Goal: Use online tool/utility

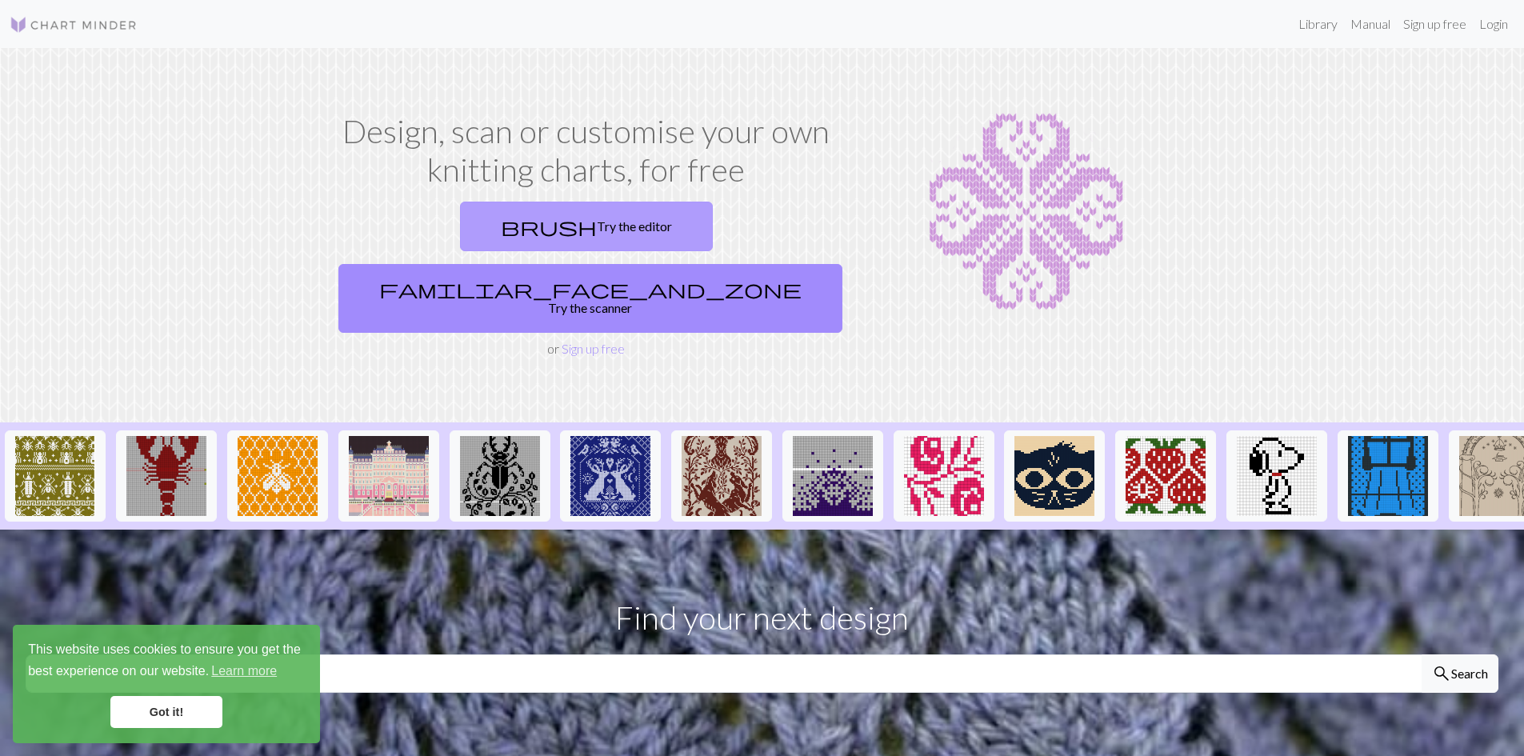
click at [486, 223] on link "brush Try the editor" at bounding box center [586, 227] width 253 height 50
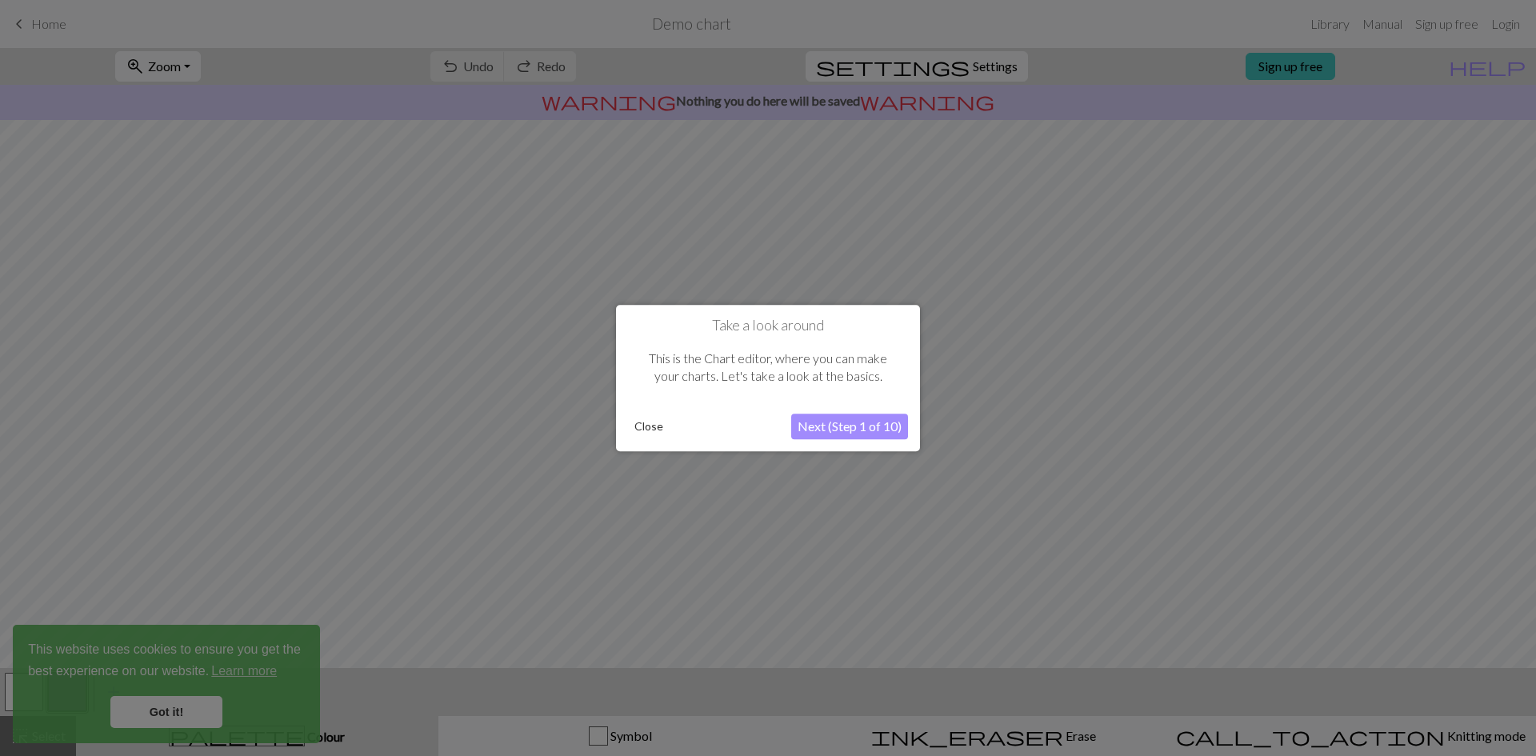
click at [174, 718] on div at bounding box center [768, 378] width 1536 height 756
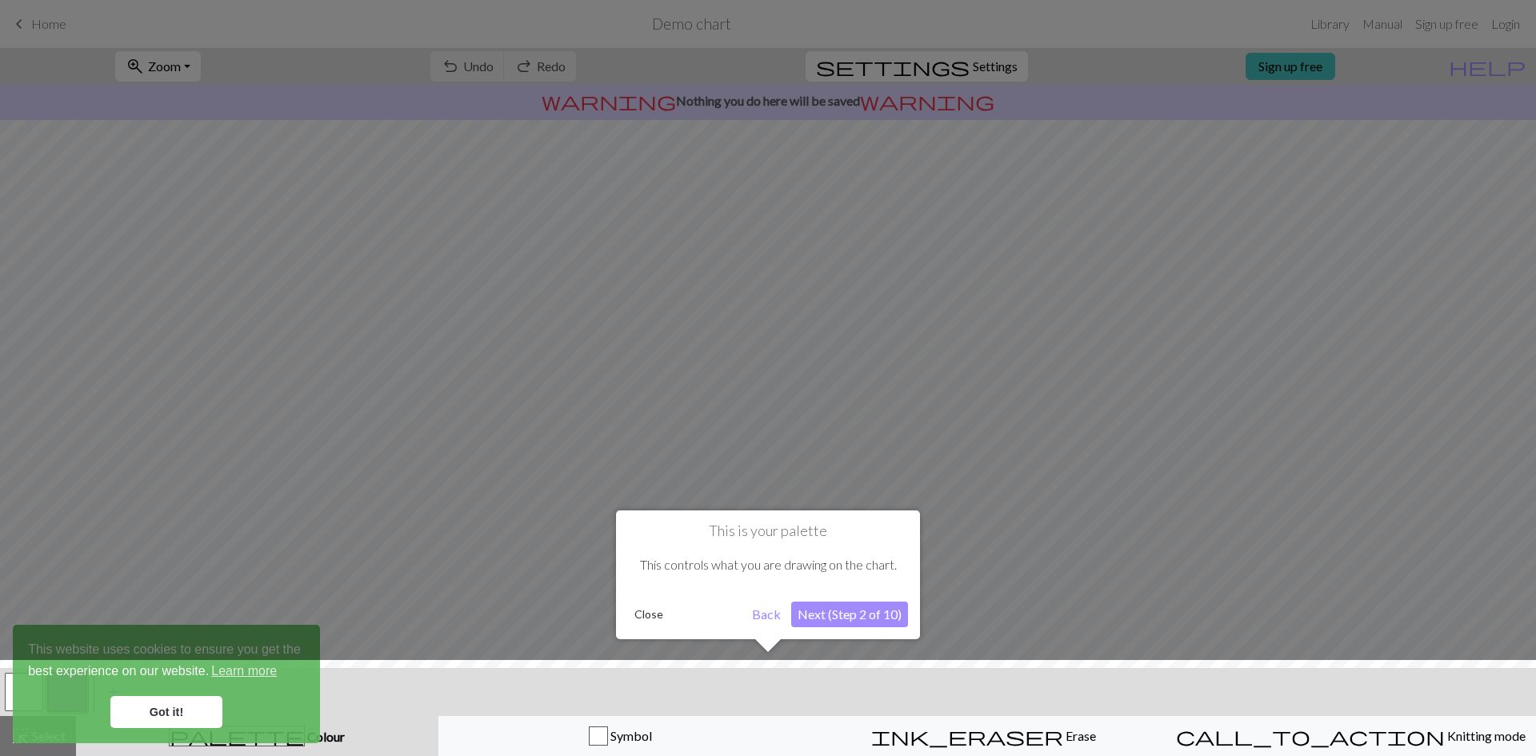
click at [764, 614] on button "Back" at bounding box center [767, 615] width 42 height 26
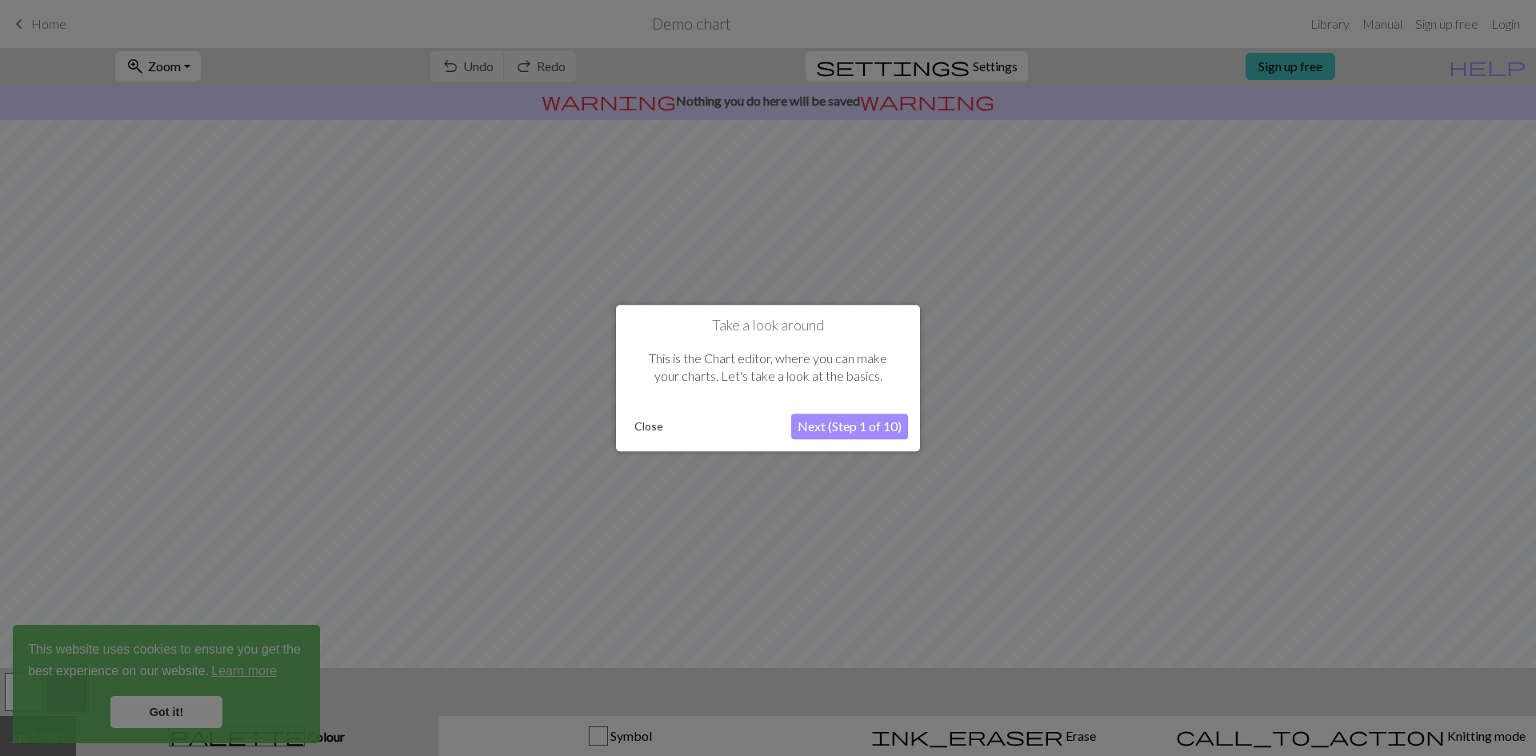
click at [861, 430] on button "Next (Step 1 of 10)" at bounding box center [849, 427] width 117 height 26
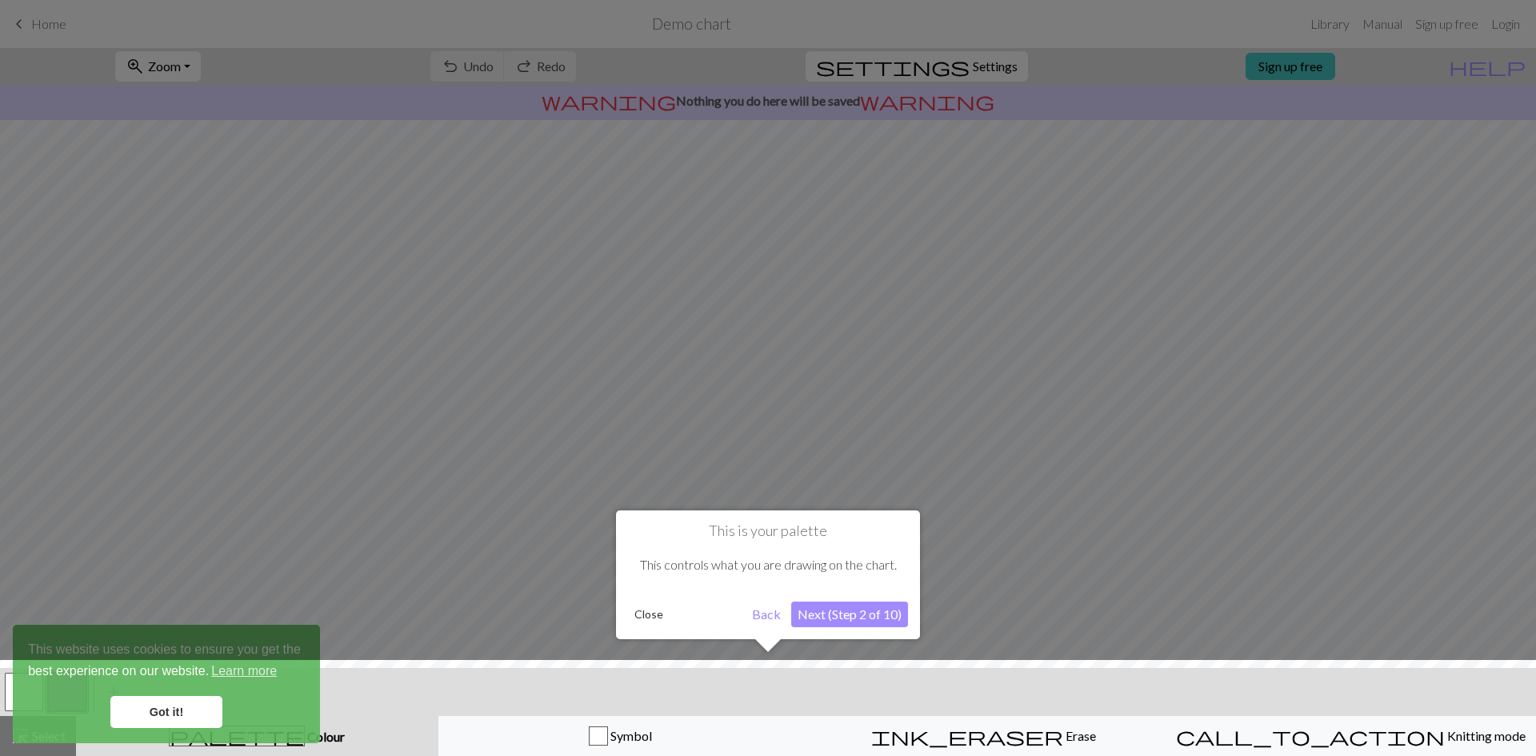
click at [844, 618] on button "Next (Step 2 of 10)" at bounding box center [849, 615] width 117 height 26
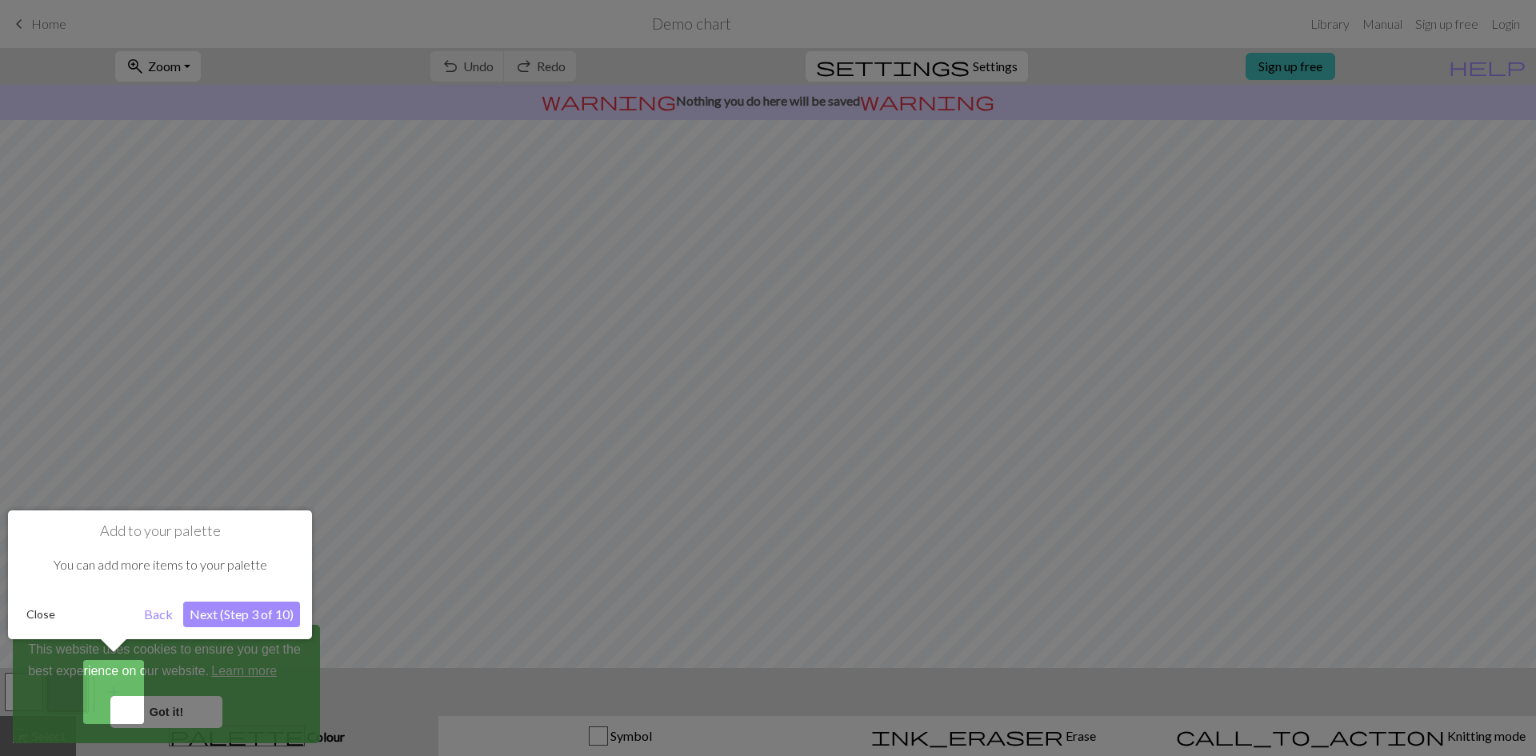
click at [214, 614] on button "Next (Step 3 of 10)" at bounding box center [241, 615] width 117 height 26
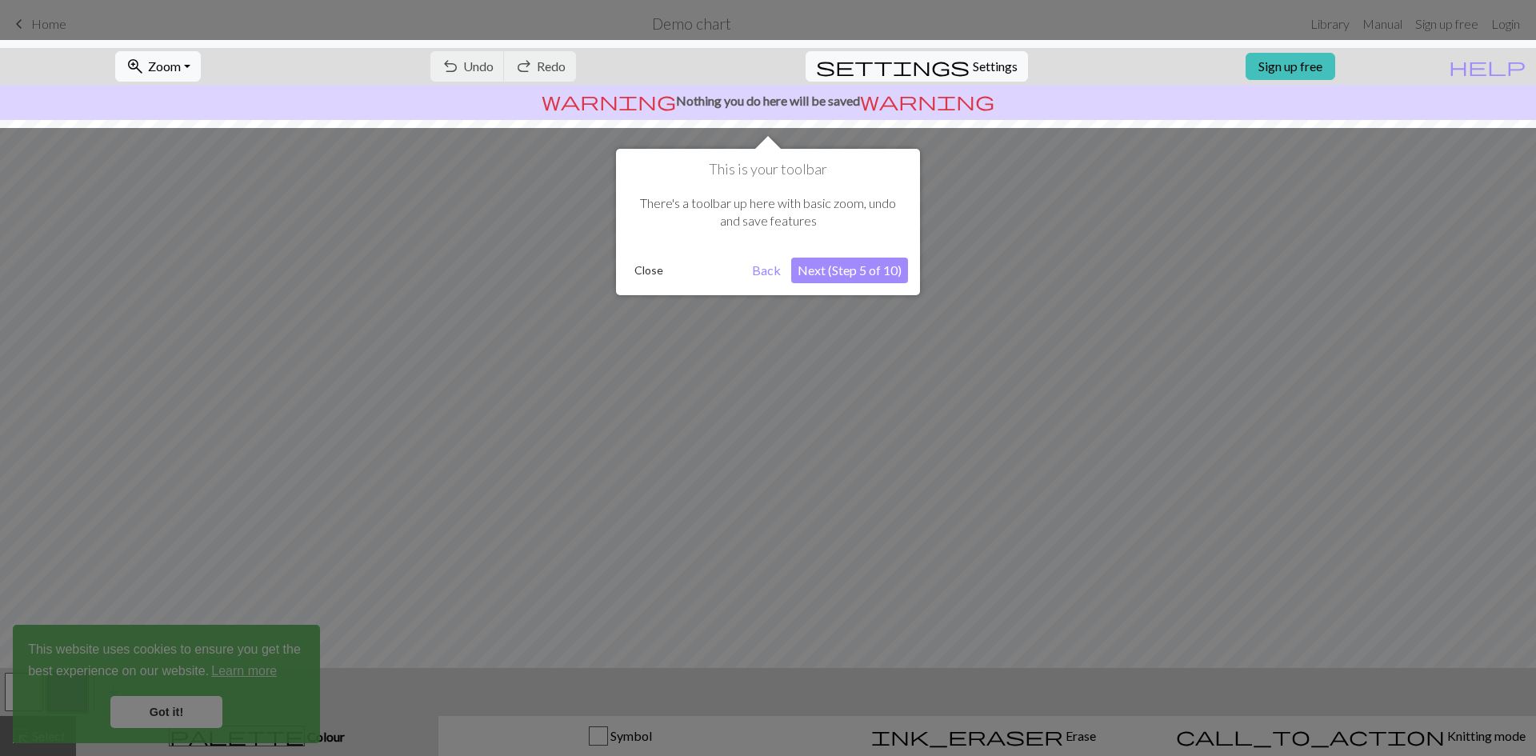
click at [835, 268] on button "Next (Step 5 of 10)" at bounding box center [849, 271] width 117 height 26
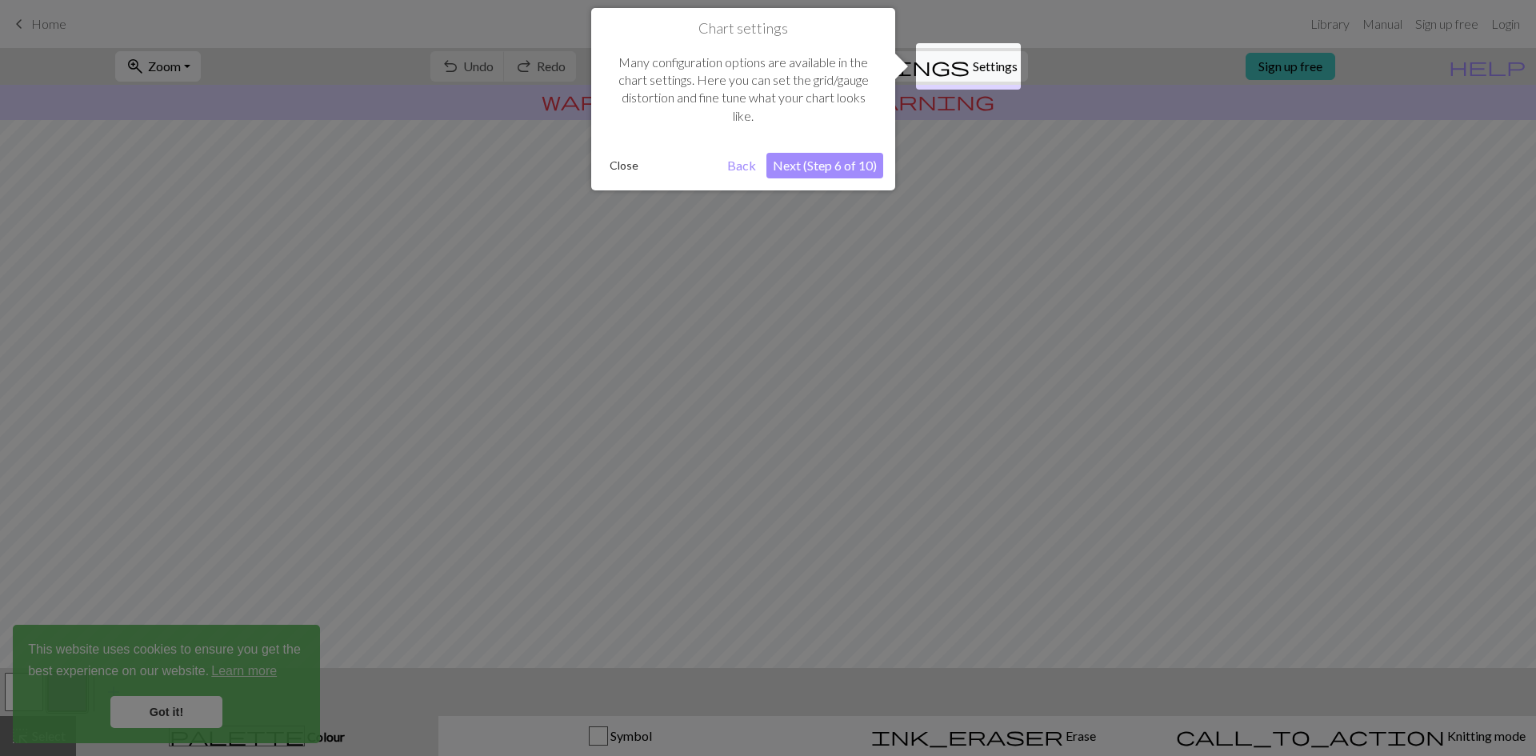
click at [839, 165] on button "Next (Step 6 of 10)" at bounding box center [825, 166] width 117 height 26
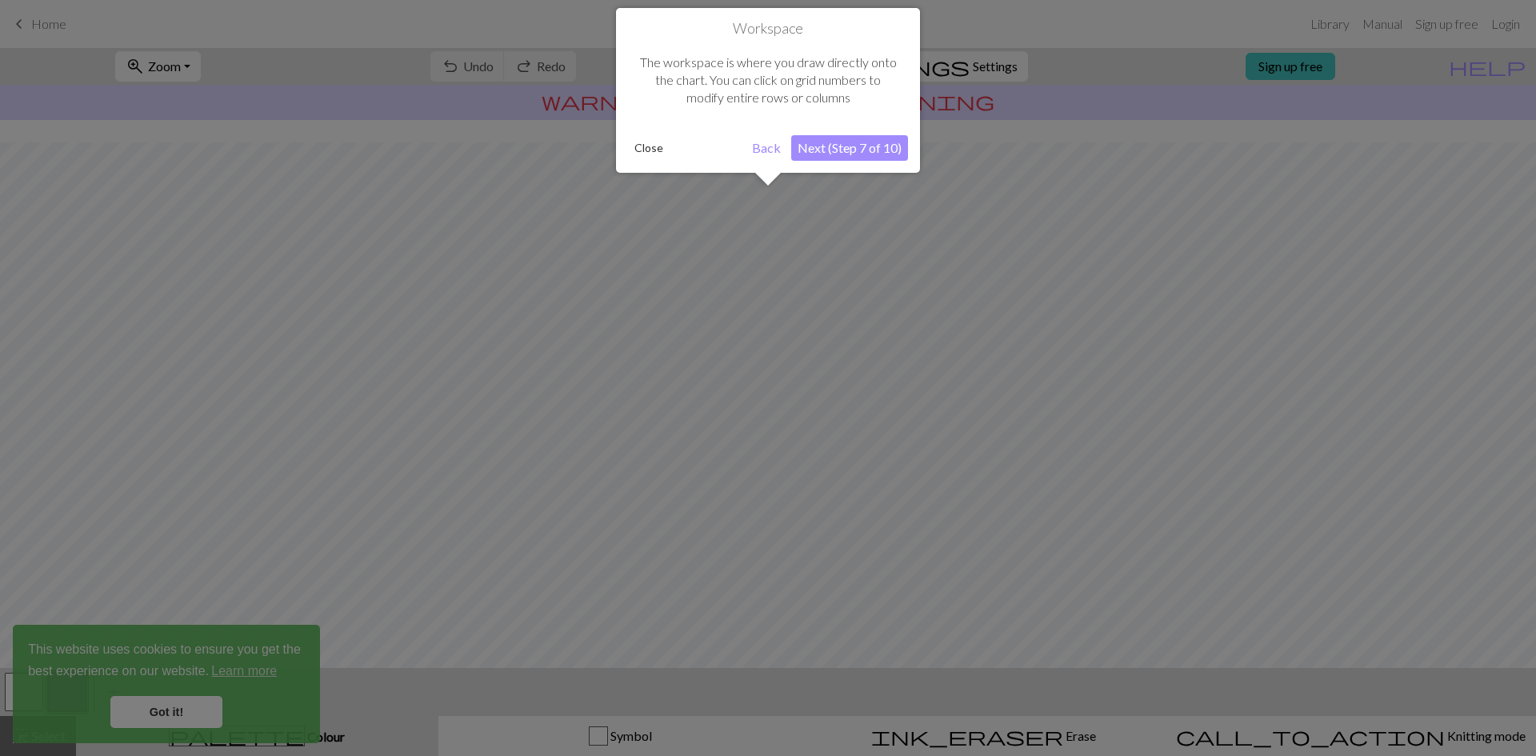
scroll to position [48, 0]
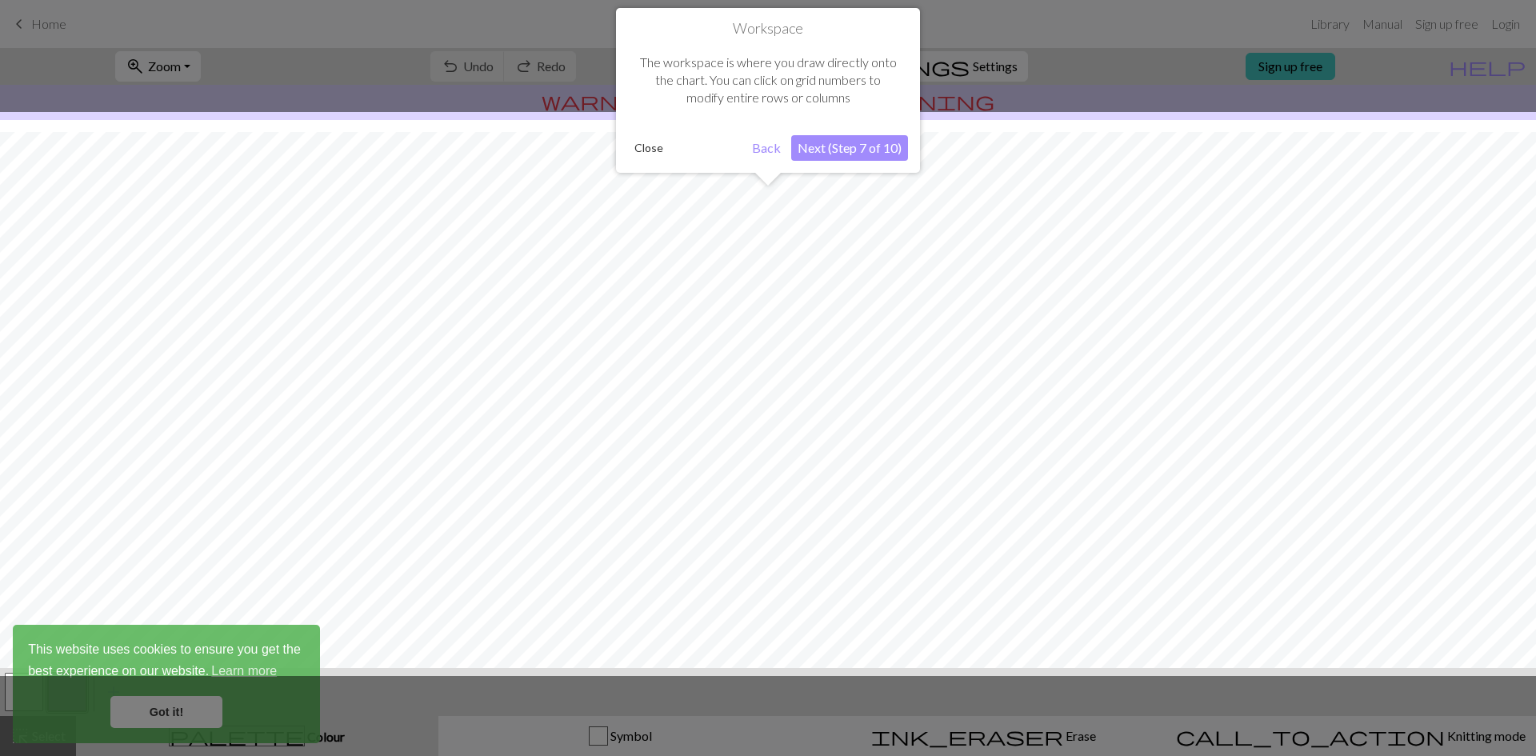
click at [839, 150] on button "Next (Step 7 of 10)" at bounding box center [849, 148] width 117 height 26
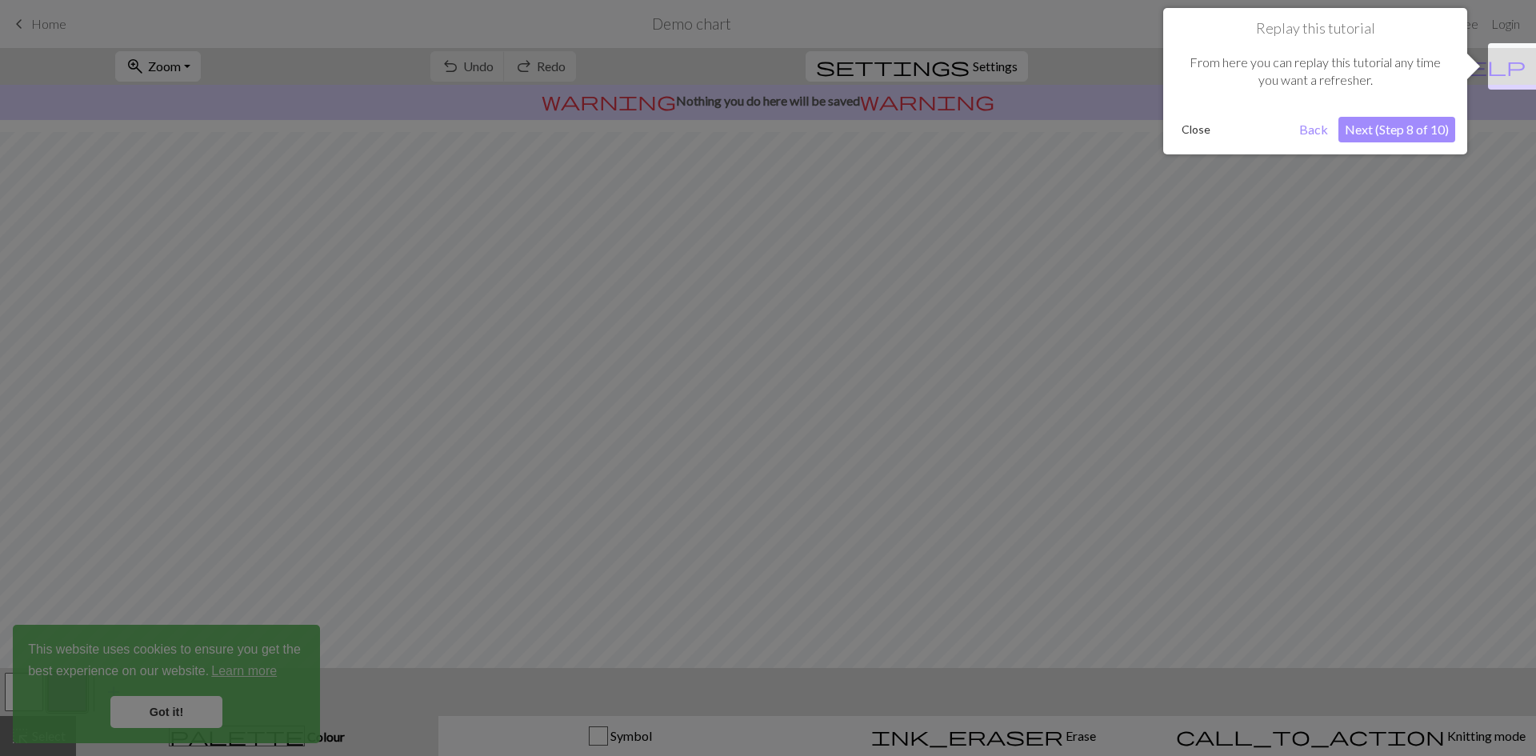
click at [1387, 132] on button "Next (Step 8 of 10)" at bounding box center [1397, 130] width 117 height 26
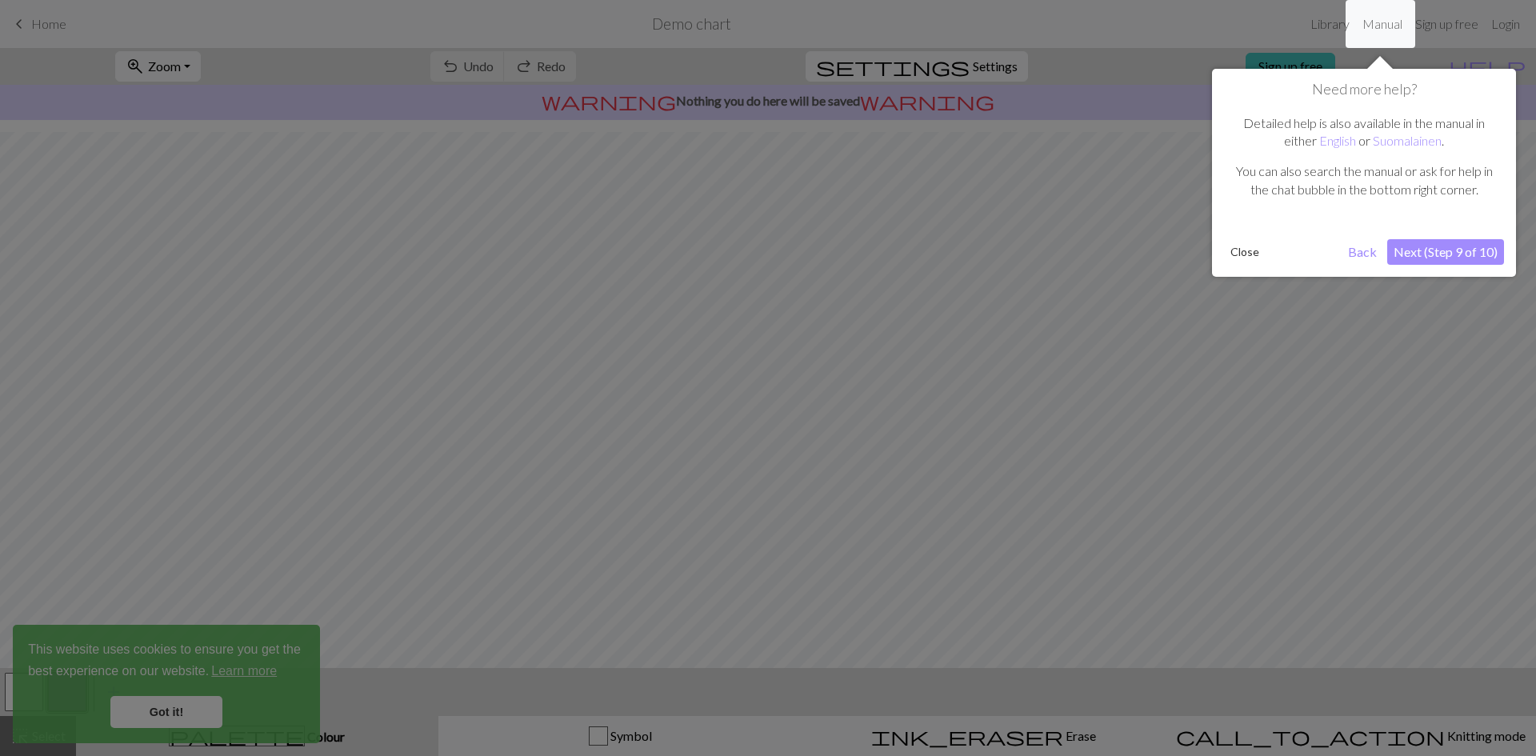
click at [1448, 247] on button "Next (Step 9 of 10)" at bounding box center [1446, 252] width 117 height 26
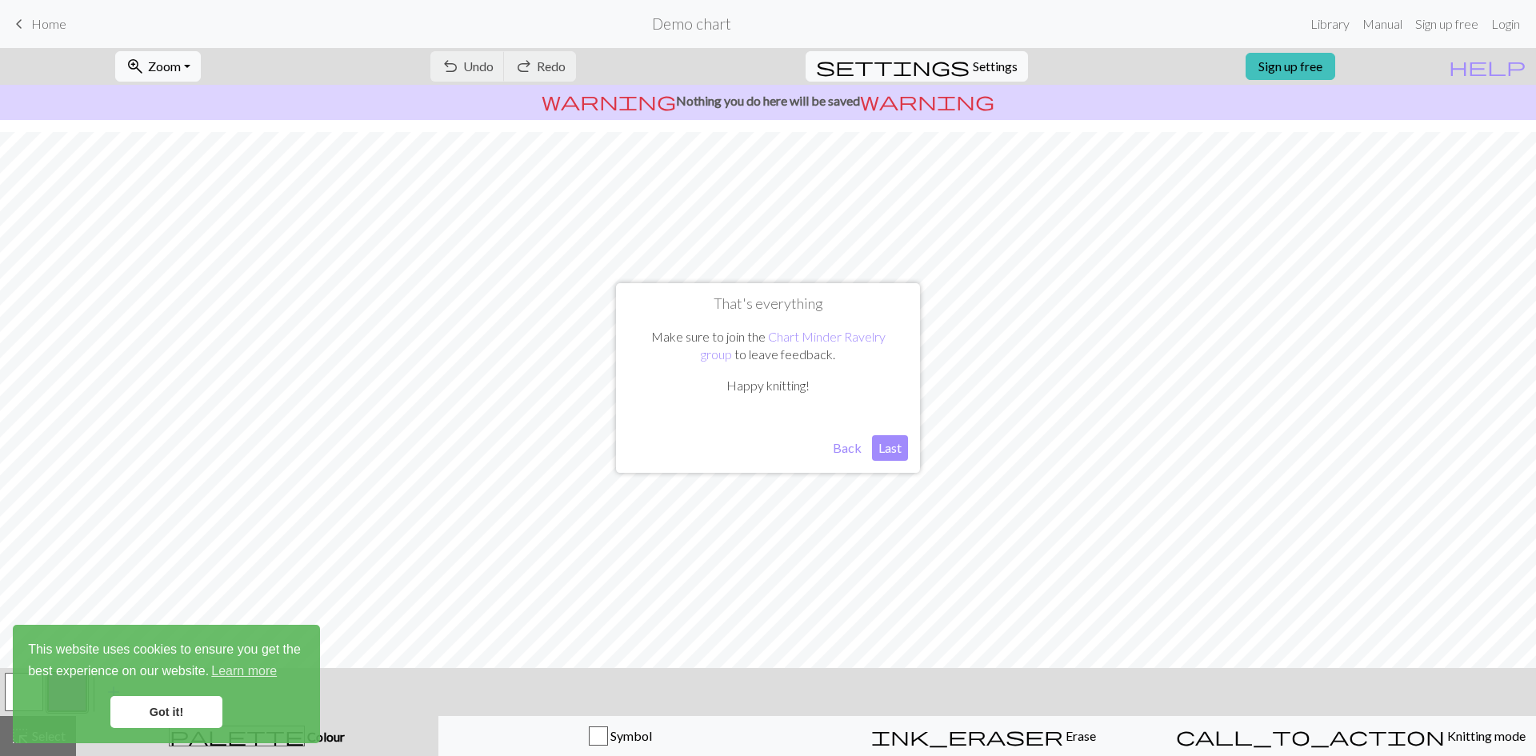
click at [880, 450] on button "Last" at bounding box center [890, 448] width 36 height 26
click at [157, 716] on link "Got it!" at bounding box center [166, 712] width 112 height 32
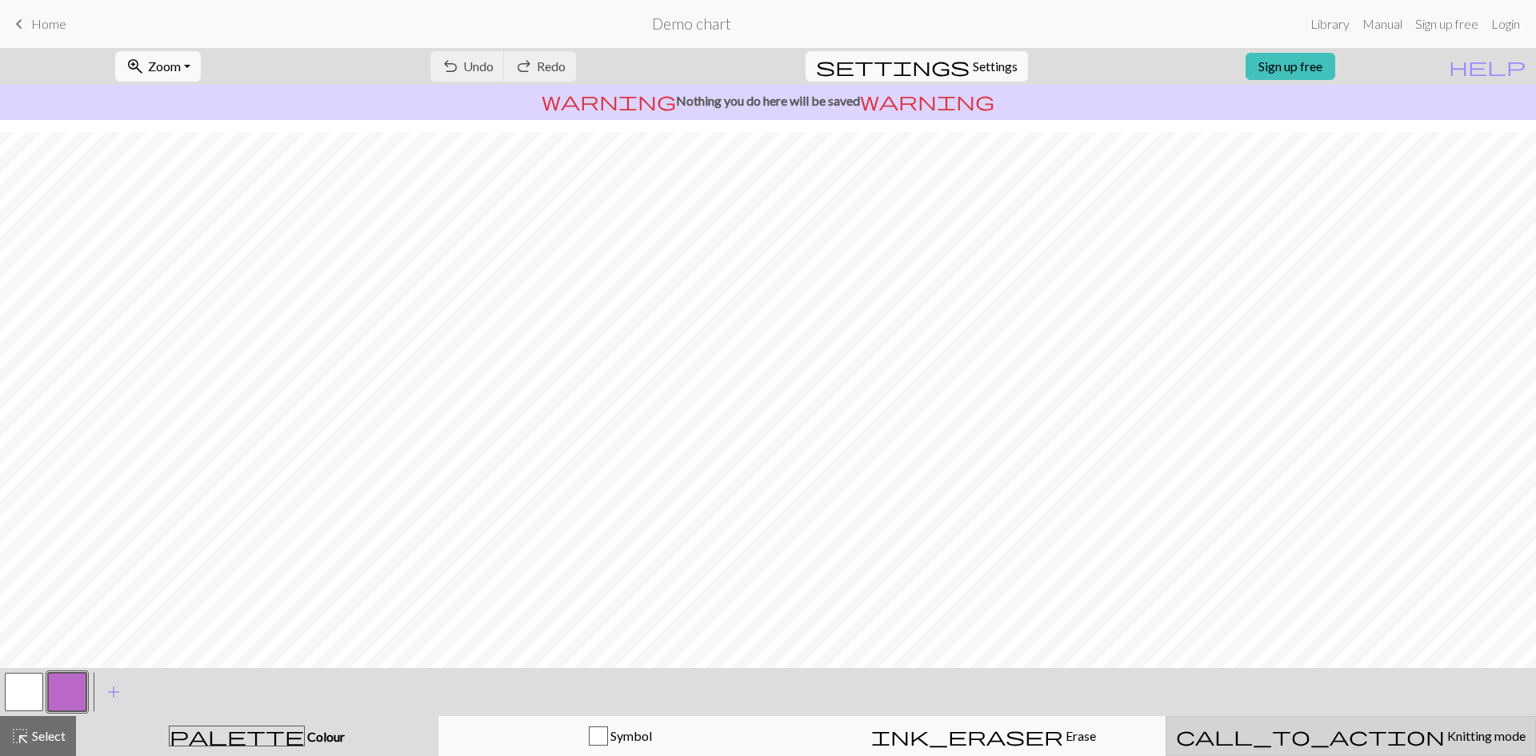
click at [1445, 736] on span "Knitting mode" at bounding box center [1485, 735] width 81 height 15
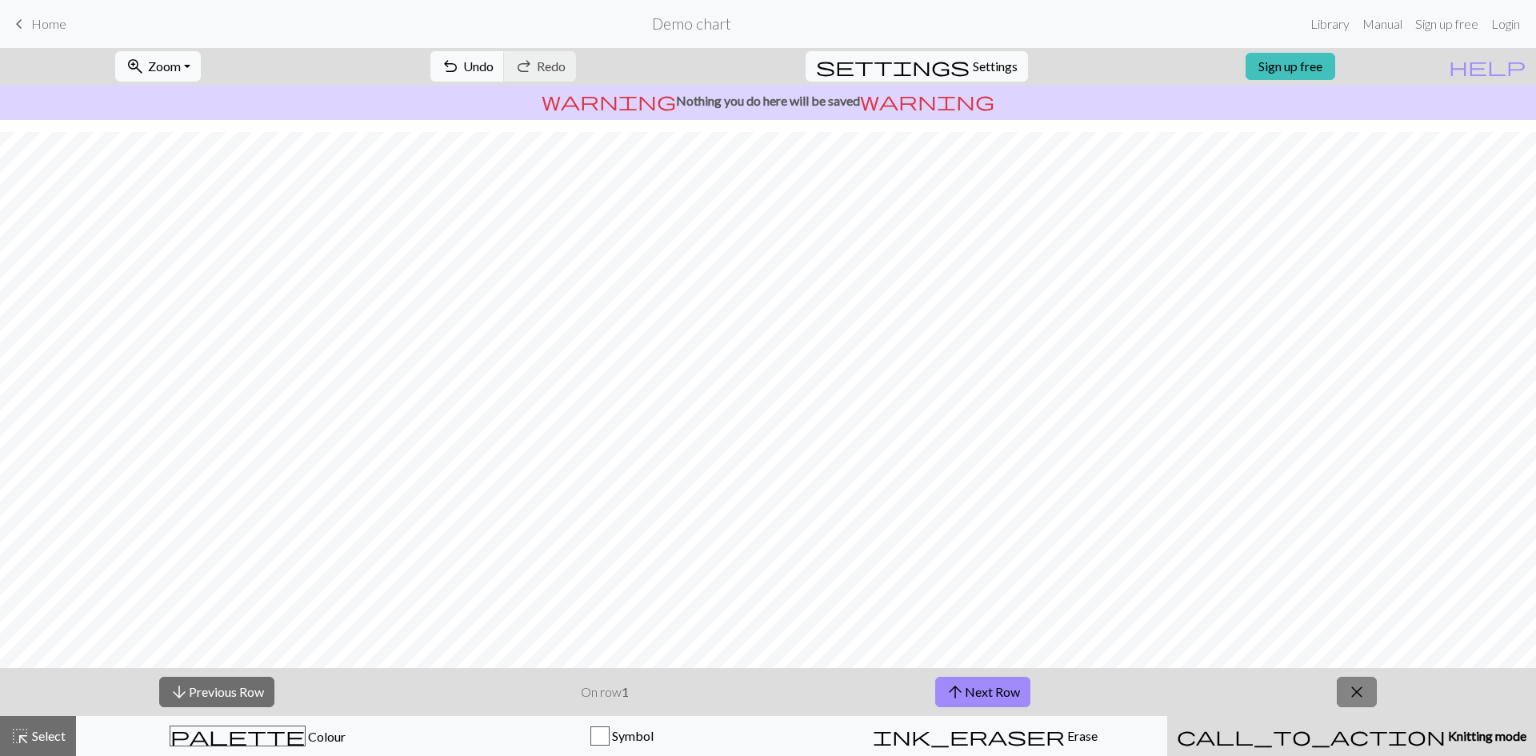
click at [1369, 691] on button "close" at bounding box center [1357, 692] width 40 height 30
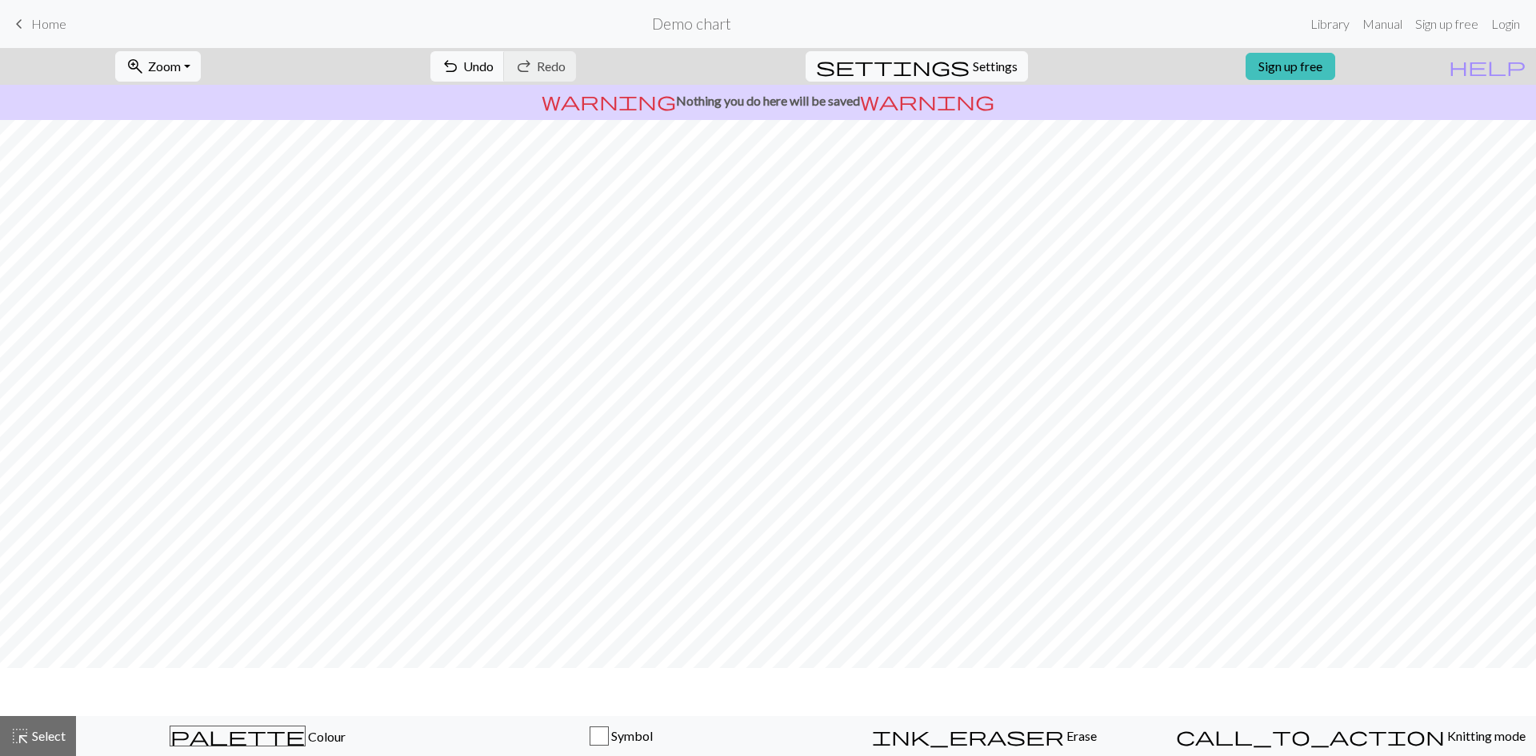
scroll to position [0, 0]
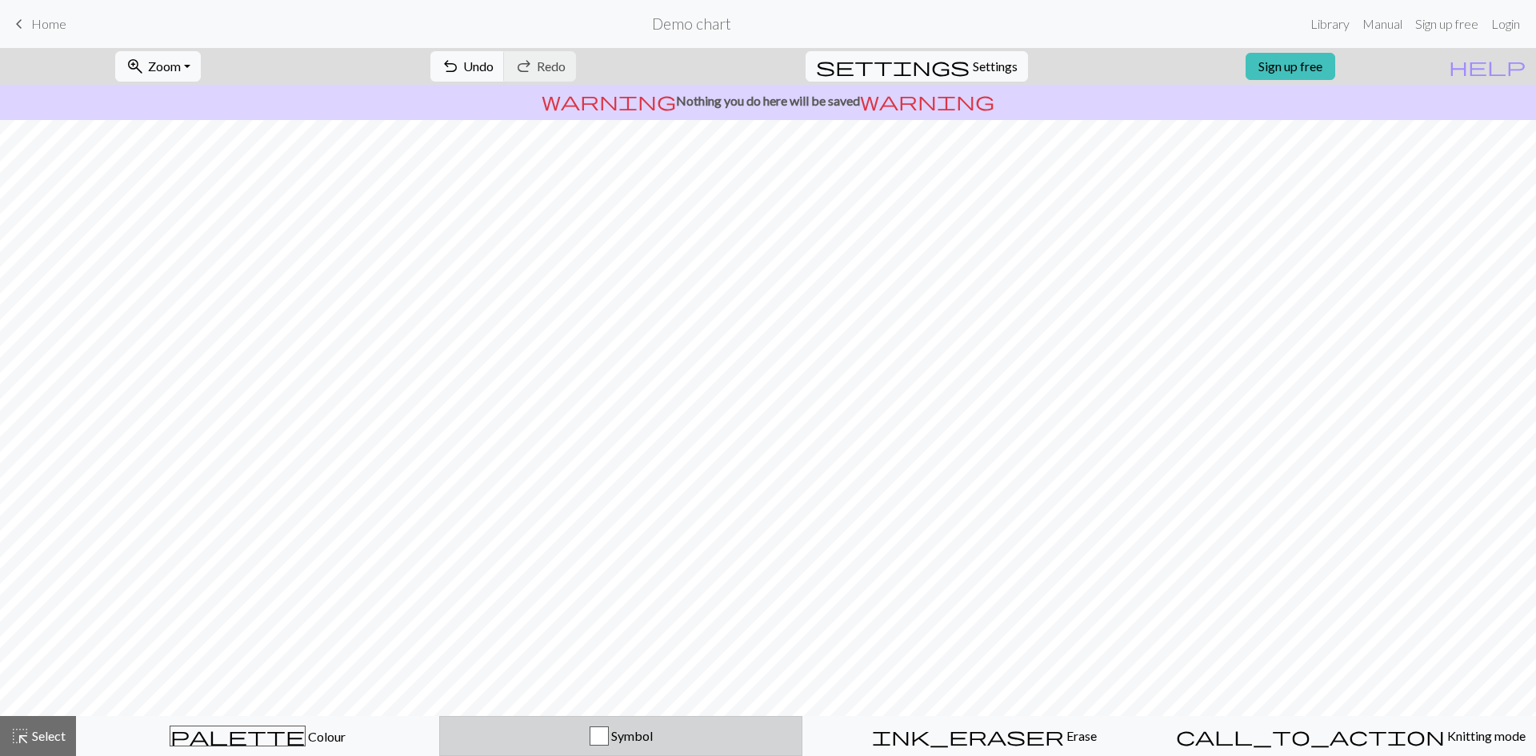
click at [650, 732] on span "Symbol" at bounding box center [631, 735] width 44 height 15
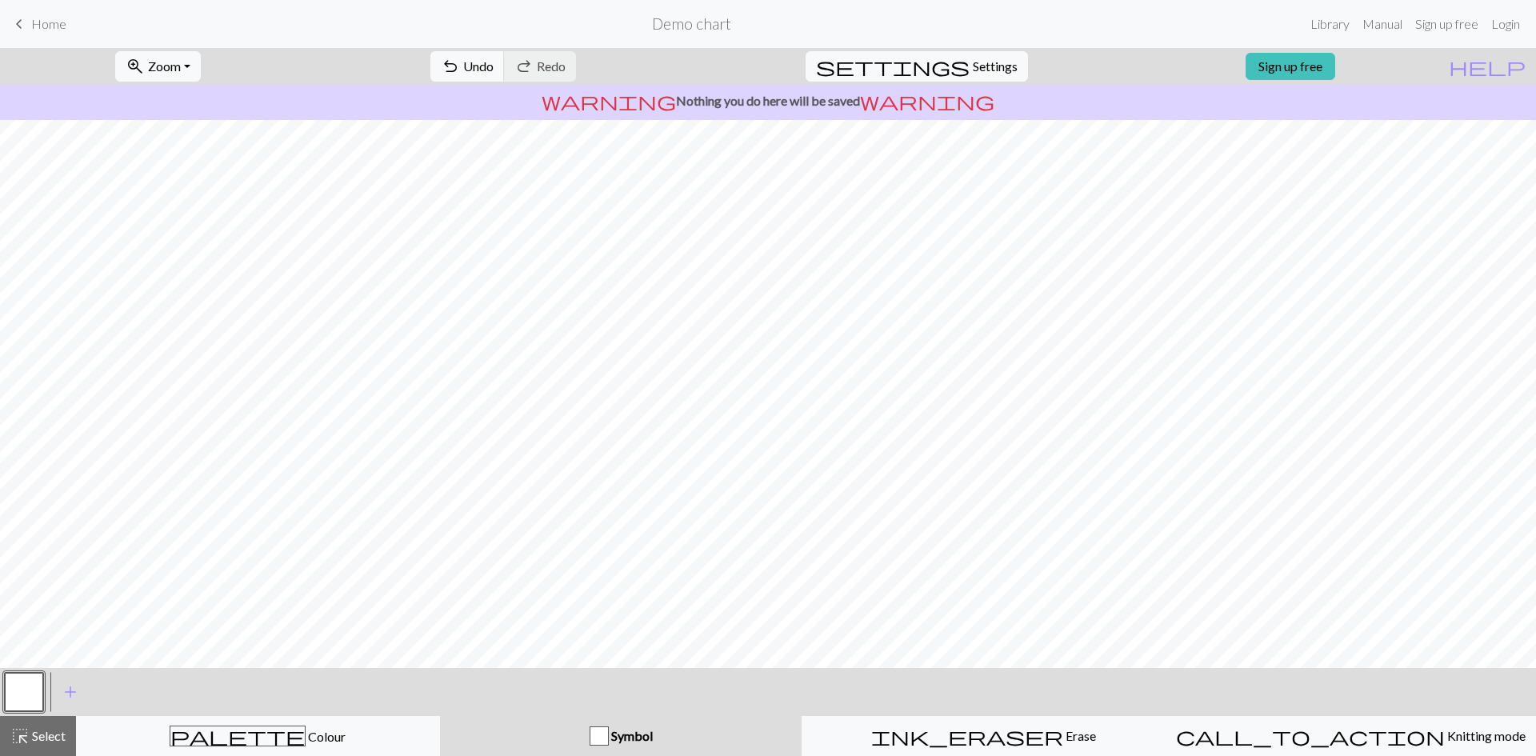
drag, startPoint x: 594, startPoint y: 749, endPoint x: 616, endPoint y: 746, distance: 22.6
click at [602, 748] on button "Symbol" at bounding box center [621, 736] width 363 height 40
click at [623, 731] on span "Symbol" at bounding box center [631, 735] width 44 height 15
click at [603, 743] on div "button" at bounding box center [599, 736] width 19 height 19
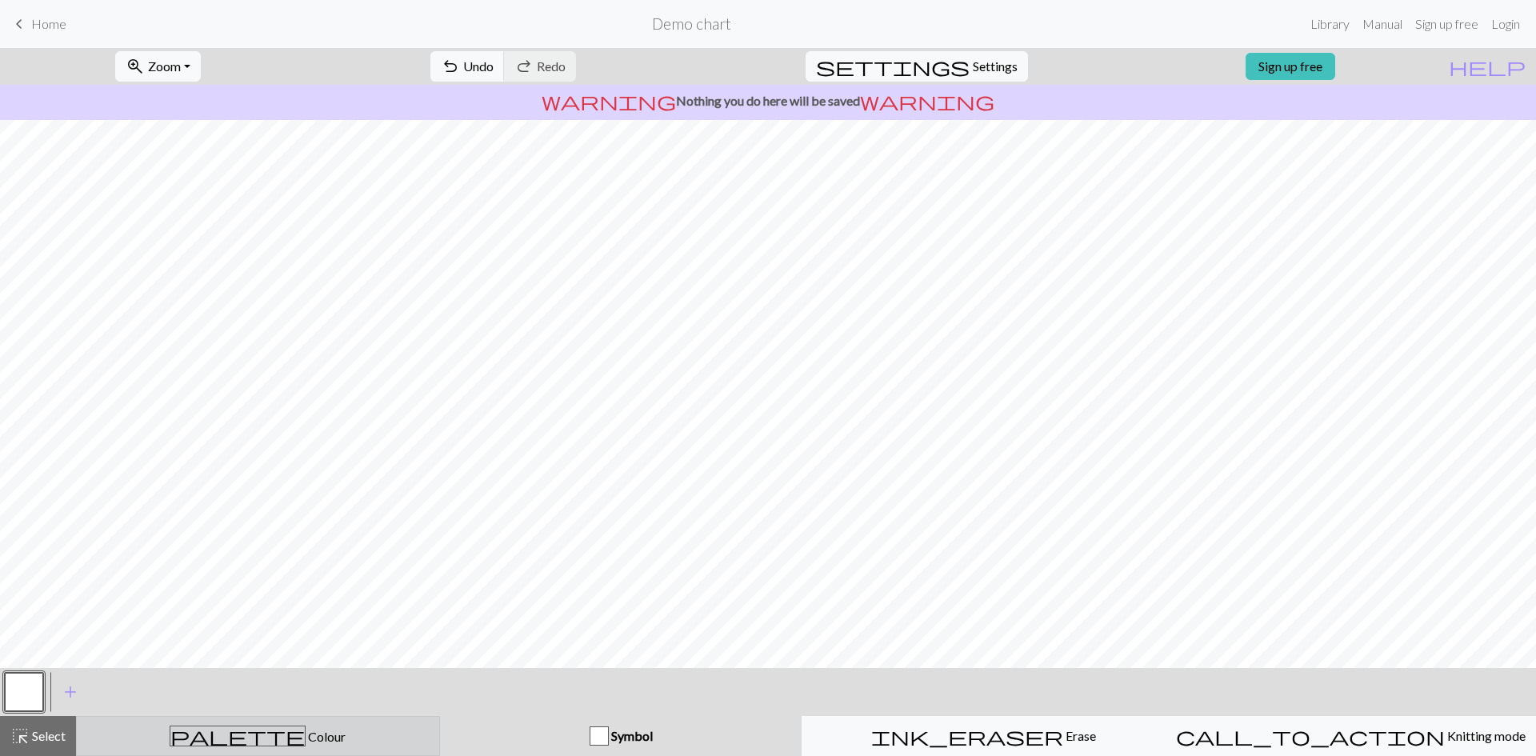
click at [317, 739] on div "palette Colour Colour" at bounding box center [257, 736] width 343 height 21
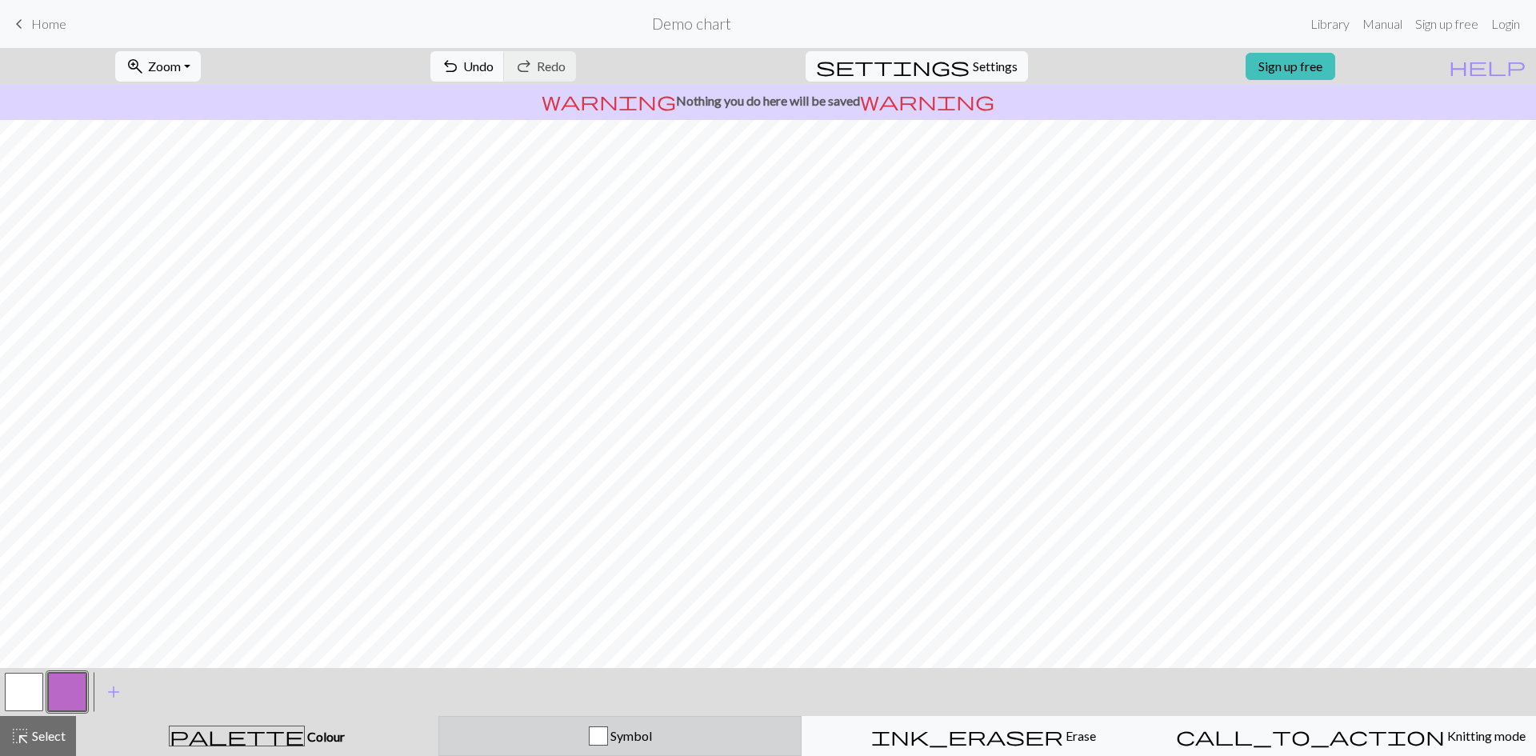
click at [644, 739] on span "Symbol" at bounding box center [630, 735] width 44 height 15
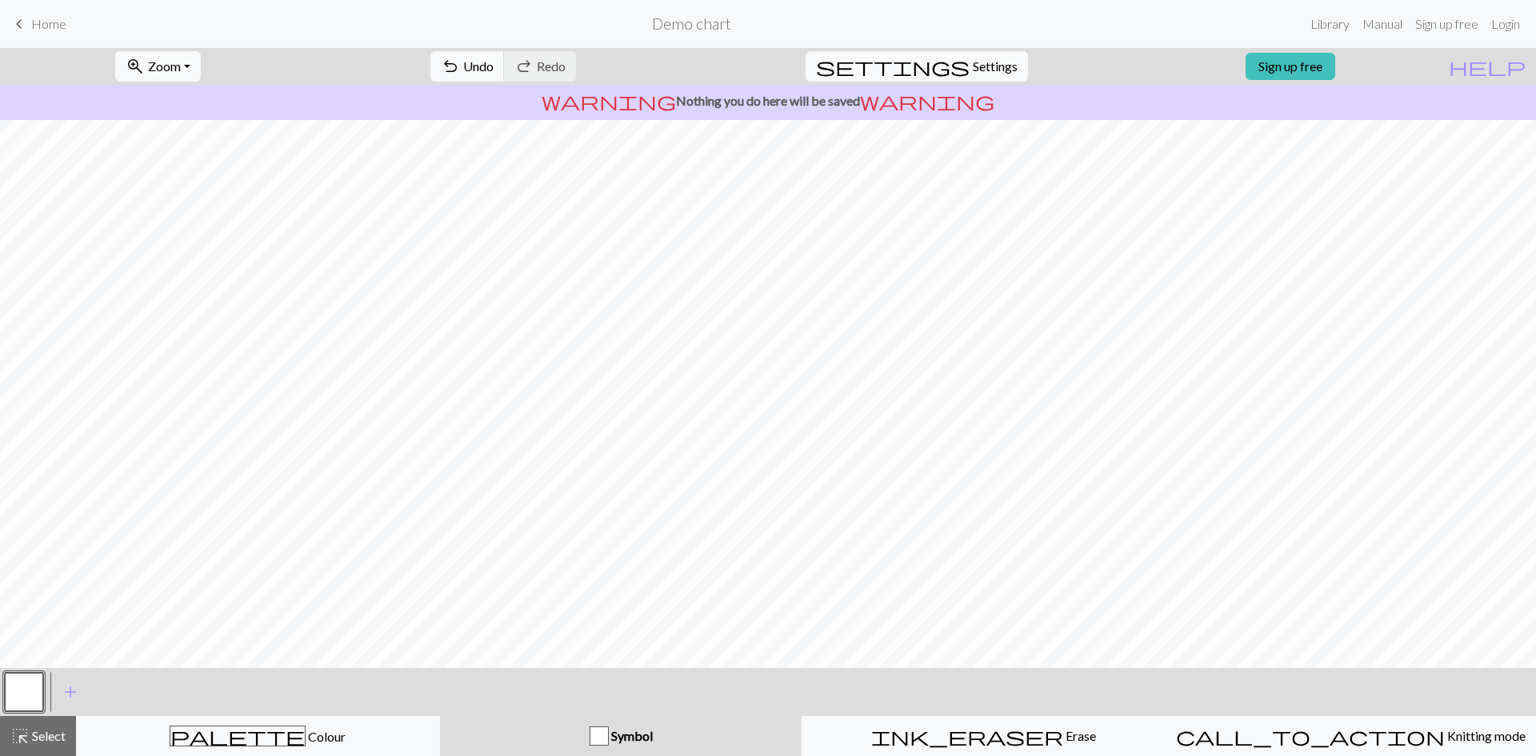
click at [11, 691] on button "button" at bounding box center [24, 692] width 38 height 38
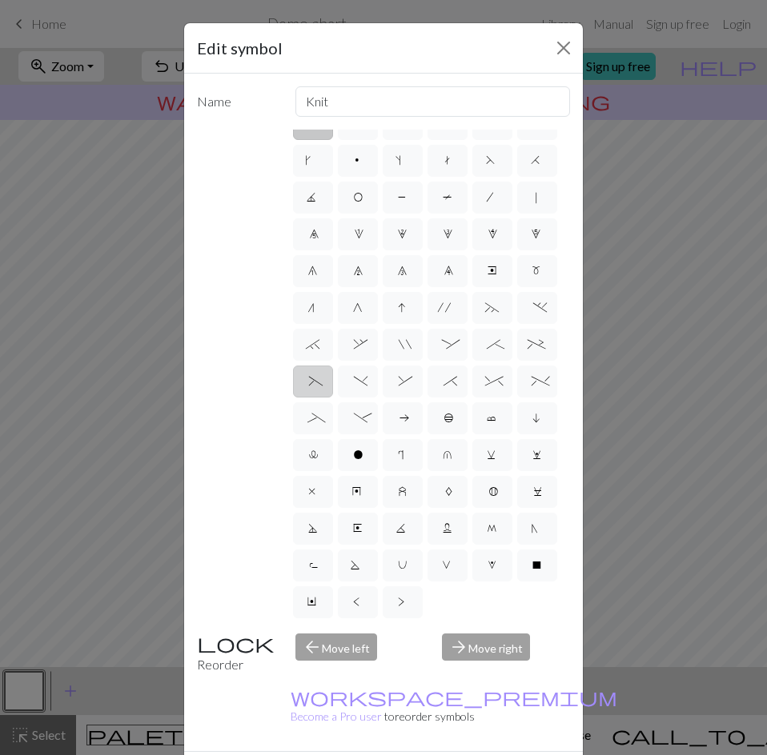
scroll to position [80, 0]
click at [671, 691] on div "Edit symbol Name Knit d f g h j k p s t F H J O P T / | 0 1 2 3 4 5 6 7 8 9 e m…" at bounding box center [383, 377] width 767 height 755
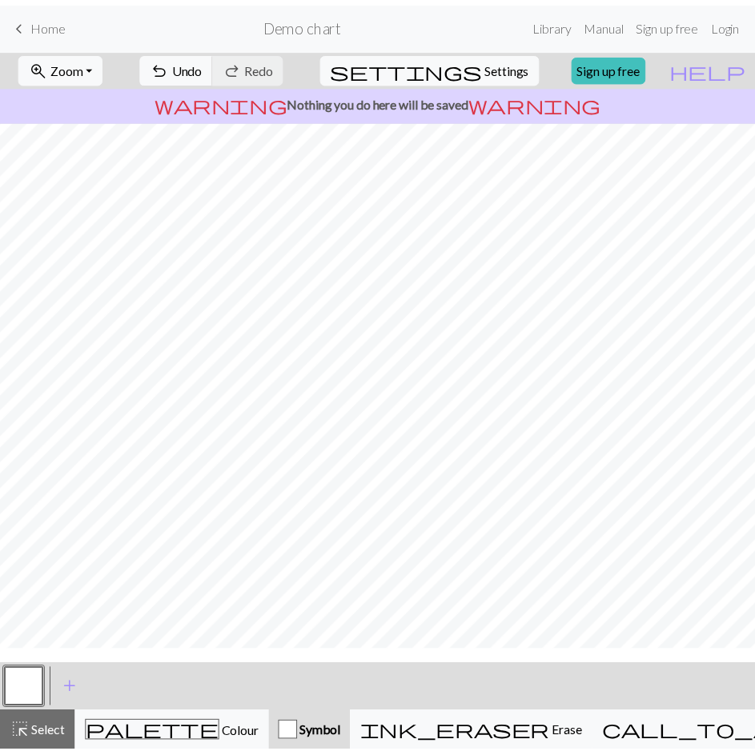
scroll to position [0, 0]
